Goal: Find contact information: Find contact information

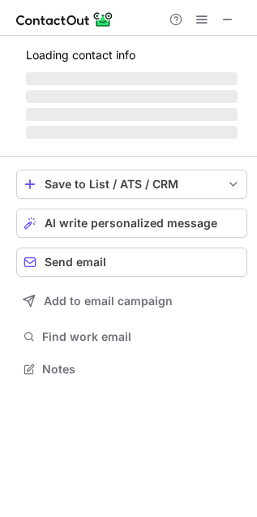
scroll to position [394, 257]
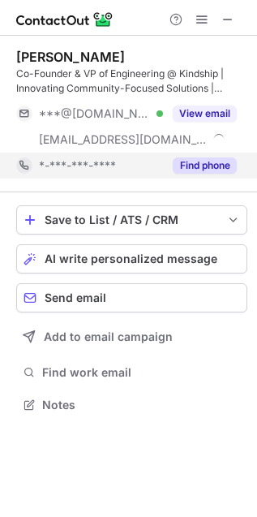
click at [199, 161] on button "Find phone" at bounding box center [205, 166] width 64 height 16
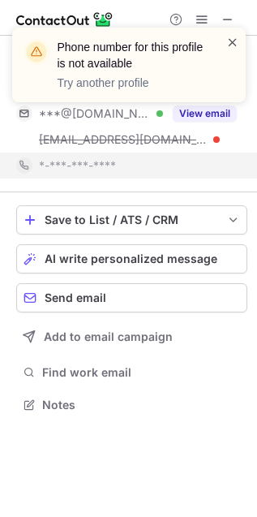
click at [239, 42] on span at bounding box center [233, 42] width 13 height 16
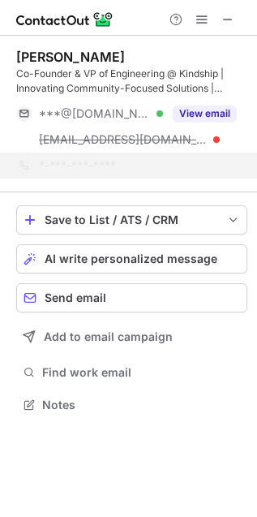
click at [228, 13] on div "Phone number for this profile is not available Try another profile" at bounding box center [129, 71] width 260 height 120
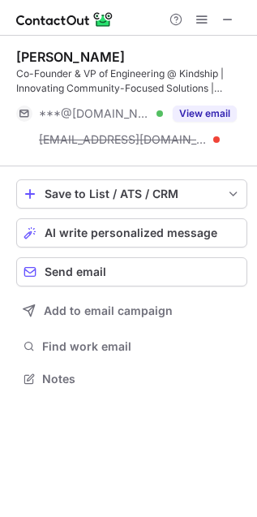
scroll to position [6, 8]
click at [228, 13] on span at bounding box center [228, 19] width 13 height 13
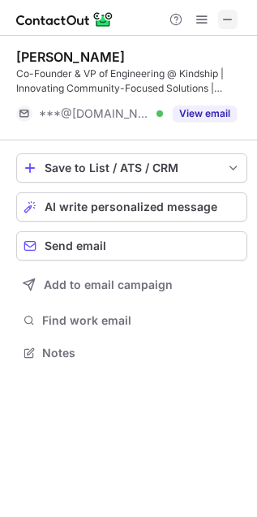
click at [228, 25] on span at bounding box center [228, 19] width 13 height 13
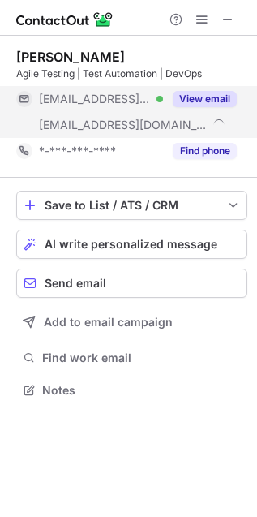
scroll to position [378, 257]
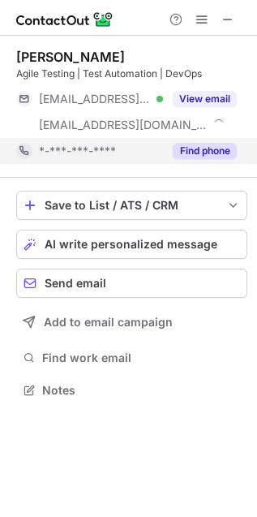
click at [190, 153] on button "Find phone" at bounding box center [205, 151] width 64 height 16
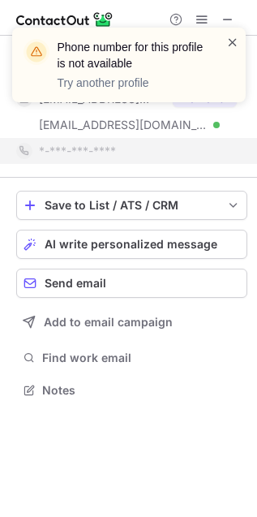
click at [235, 46] on span at bounding box center [233, 42] width 13 height 16
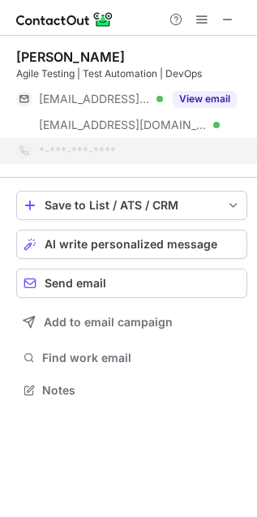
click at [235, 46] on span at bounding box center [233, 42] width 13 height 16
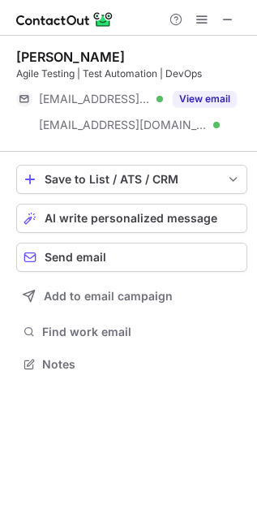
scroll to position [353, 257]
click at [220, 23] on button at bounding box center [227, 19] width 19 height 19
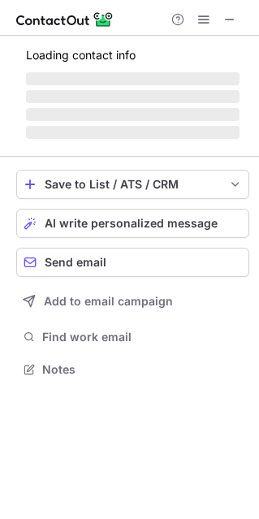
scroll to position [8, 8]
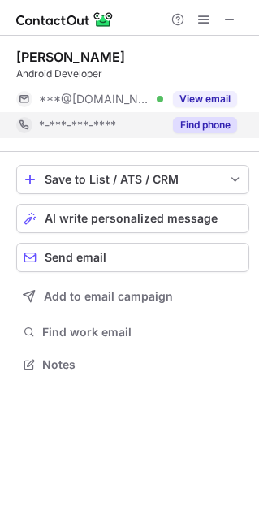
click at [223, 128] on button "Find phone" at bounding box center [205, 125] width 64 height 16
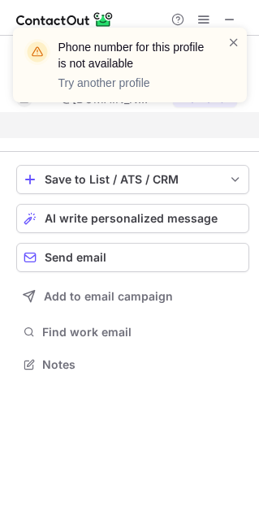
scroll to position [326, 258]
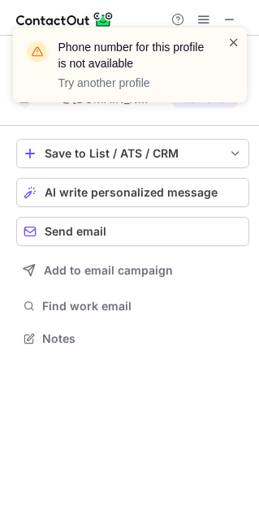
click at [235, 48] on span at bounding box center [233, 42] width 13 height 16
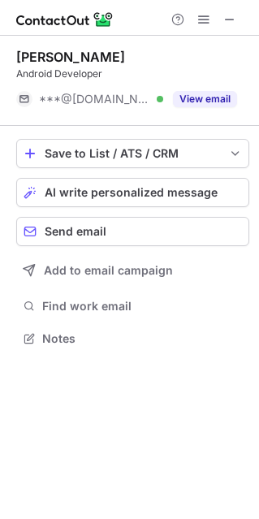
click at [235, 45] on span at bounding box center [233, 42] width 13 height 16
click at [229, 15] on div "Phone number for this profile is not available Try another profile" at bounding box center [130, 71] width 260 height 120
click at [229, 15] on span at bounding box center [229, 19] width 13 height 13
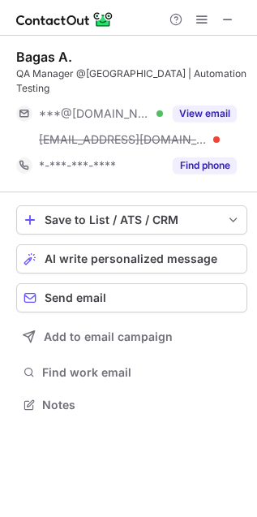
scroll to position [394, 257]
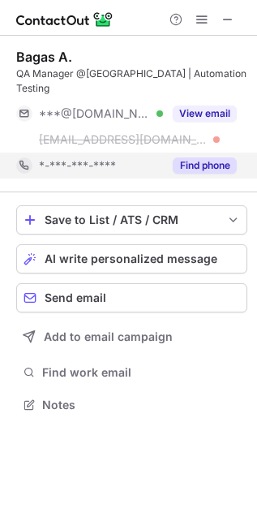
click at [206, 161] on button "Find phone" at bounding box center [205, 166] width 64 height 16
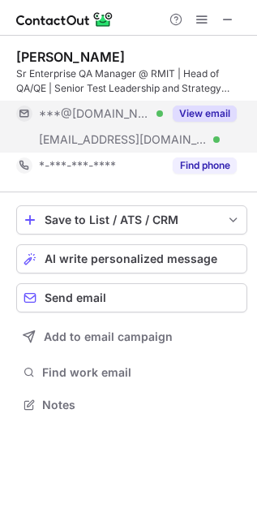
click at [219, 108] on button "View email" at bounding box center [205, 114] width 64 height 16
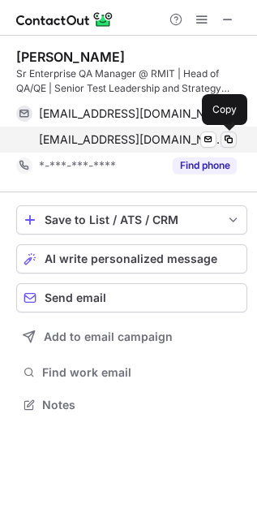
click at [231, 137] on span at bounding box center [228, 139] width 13 height 13
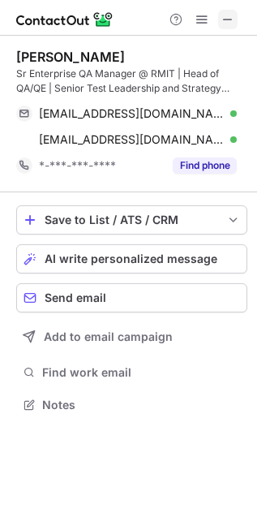
click at [222, 17] on span at bounding box center [228, 19] width 13 height 13
click at [227, 23] on span at bounding box center [228, 19] width 13 height 13
click at [226, 13] on span at bounding box center [228, 19] width 13 height 13
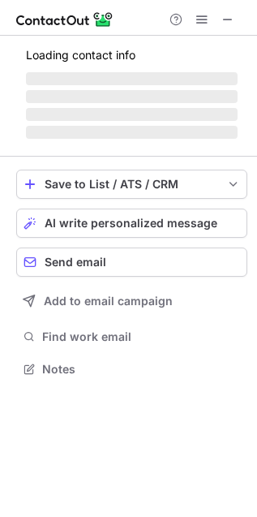
scroll to position [394, 257]
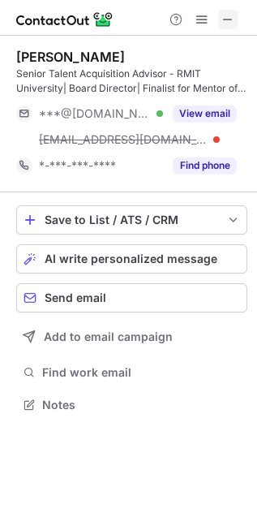
click at [231, 24] on span at bounding box center [228, 19] width 13 height 13
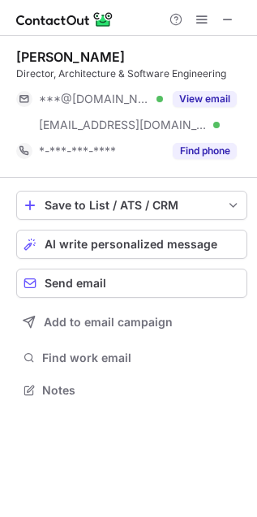
scroll to position [378, 257]
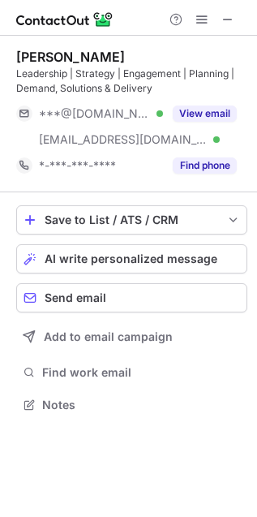
scroll to position [394, 257]
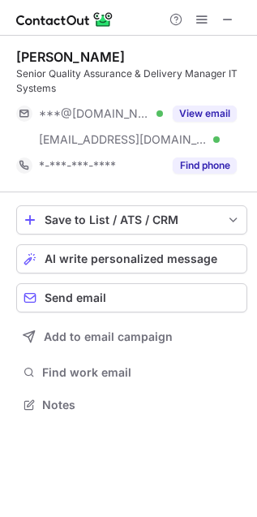
scroll to position [394, 257]
click at [215, 21] on div at bounding box center [202, 19] width 78 height 19
click at [225, 21] on span at bounding box center [228, 19] width 13 height 13
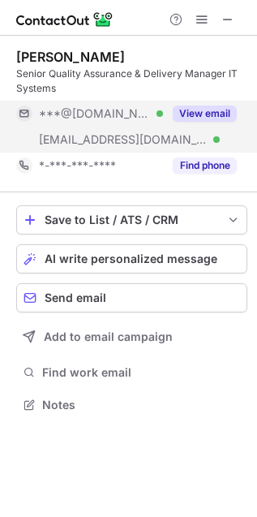
click at [209, 110] on button "View email" at bounding box center [205, 114] width 64 height 16
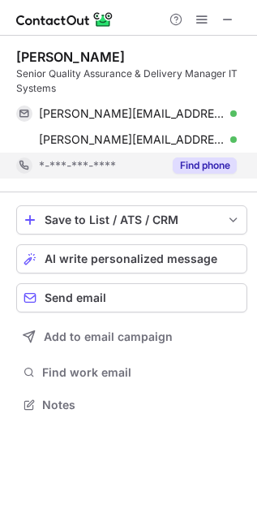
click at [206, 167] on button "Find phone" at bounding box center [205, 166] width 64 height 16
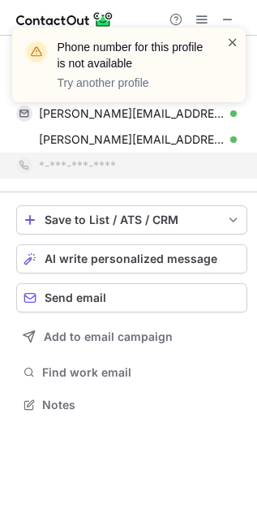
click at [237, 43] on span at bounding box center [233, 42] width 13 height 16
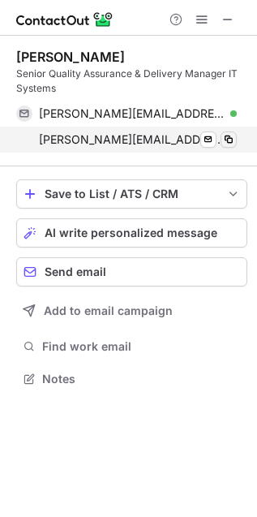
scroll to position [6, 8]
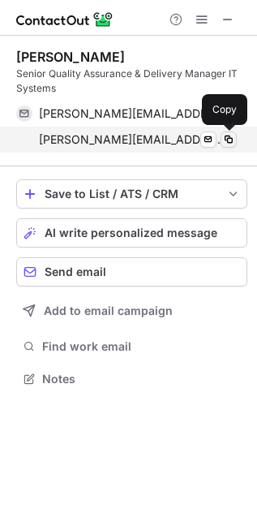
click at [230, 146] on button at bounding box center [229, 140] width 16 height 16
